Goal: Ask a question

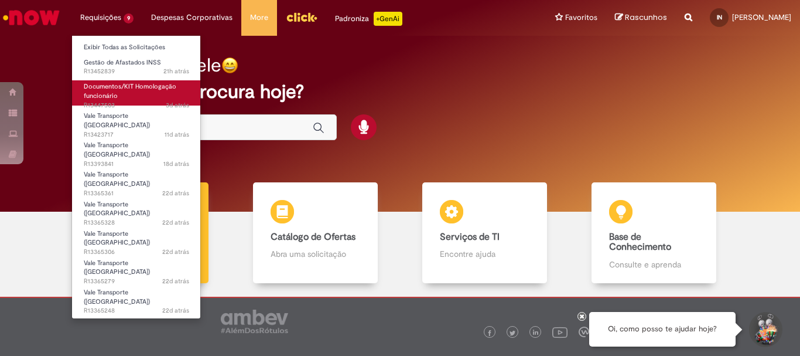
click at [117, 95] on link "Documentos/KIT Homologação funcionário 3d atrás 3 dias atrás R13447503" at bounding box center [136, 92] width 129 height 25
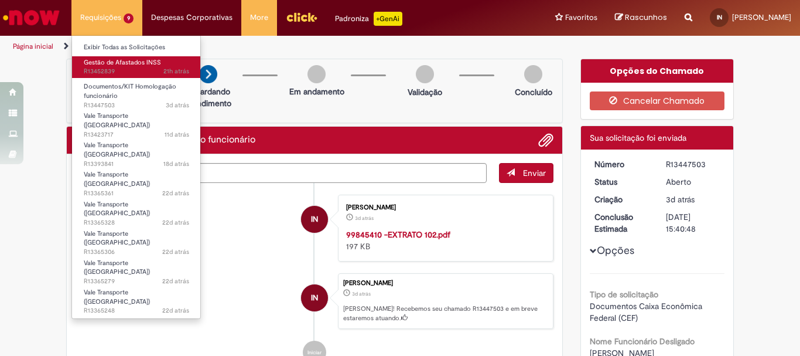
click at [120, 66] on span "Gestão de Afastados INSS" at bounding box center [122, 62] width 77 height 9
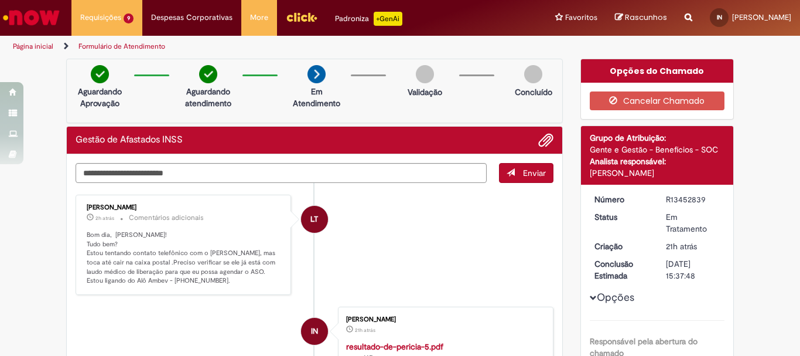
click at [34, 15] on img "Ir para a Homepage" at bounding box center [31, 17] width 60 height 23
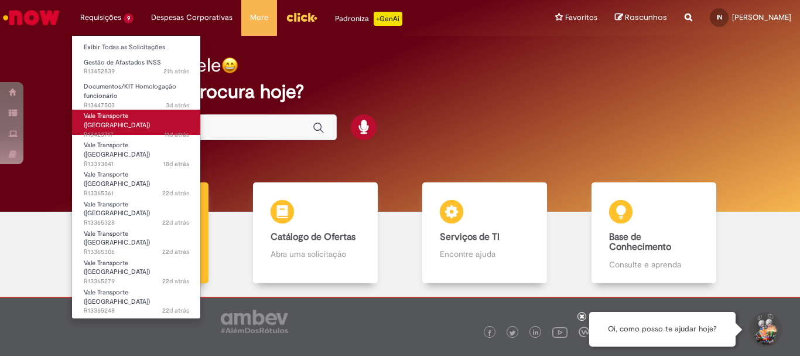
click at [129, 115] on span "Vale Transporte ([GEOGRAPHIC_DATA])" at bounding box center [117, 120] width 66 height 18
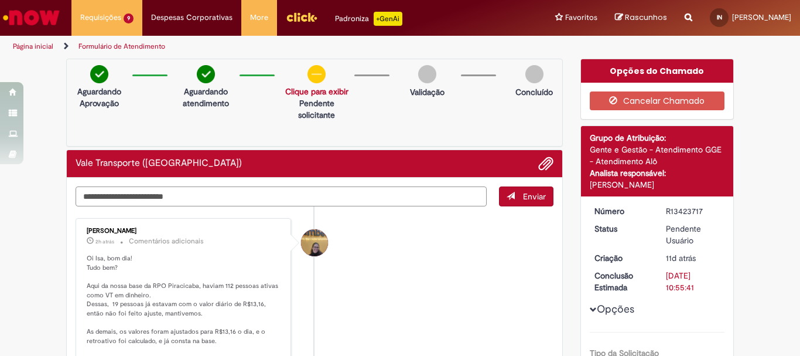
click at [120, 200] on textarea "Digite sua mensagem aqui..." at bounding box center [281, 196] width 411 height 20
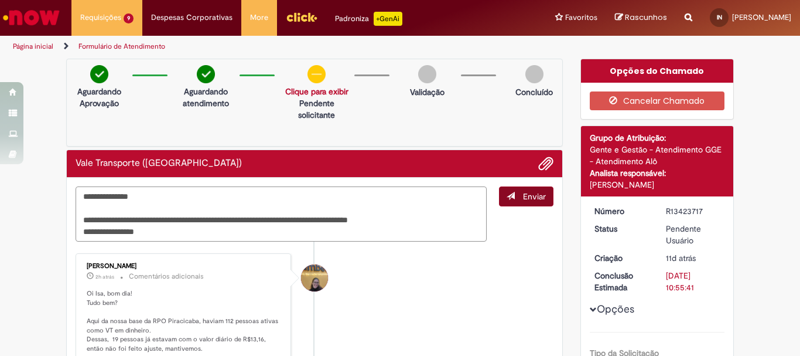
type textarea "**********"
click at [532, 200] on span "Enviar" at bounding box center [534, 196] width 23 height 11
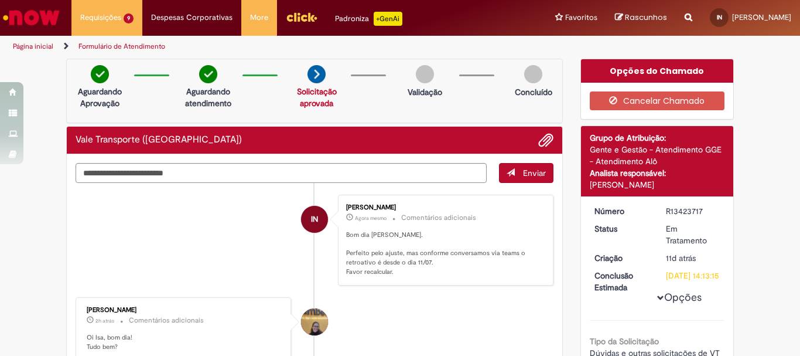
click at [40, 11] on img "Ir para a Homepage" at bounding box center [31, 17] width 60 height 23
